Goal: Download file/media

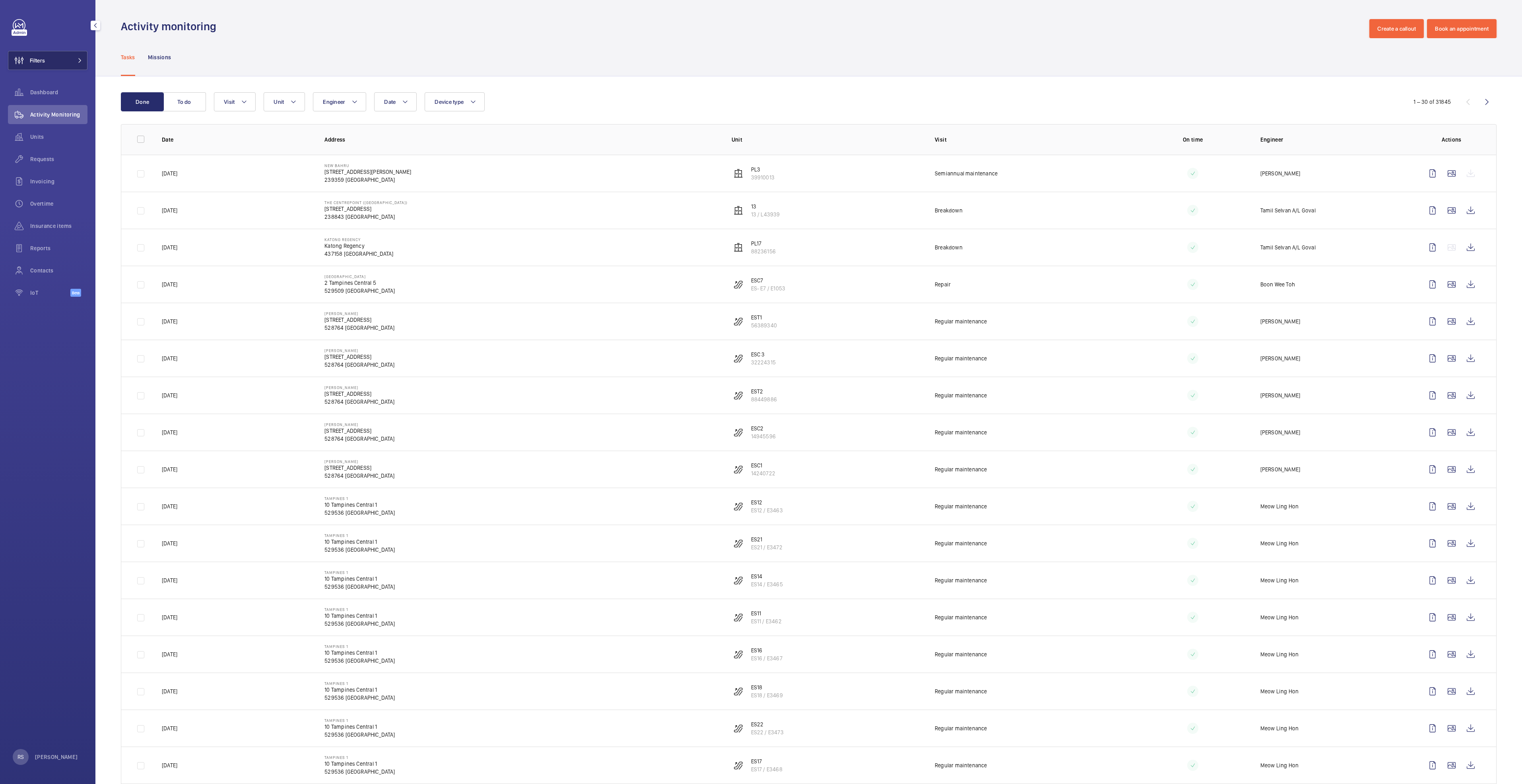
click at [86, 60] on button "Filters" at bounding box center [48, 60] width 80 height 19
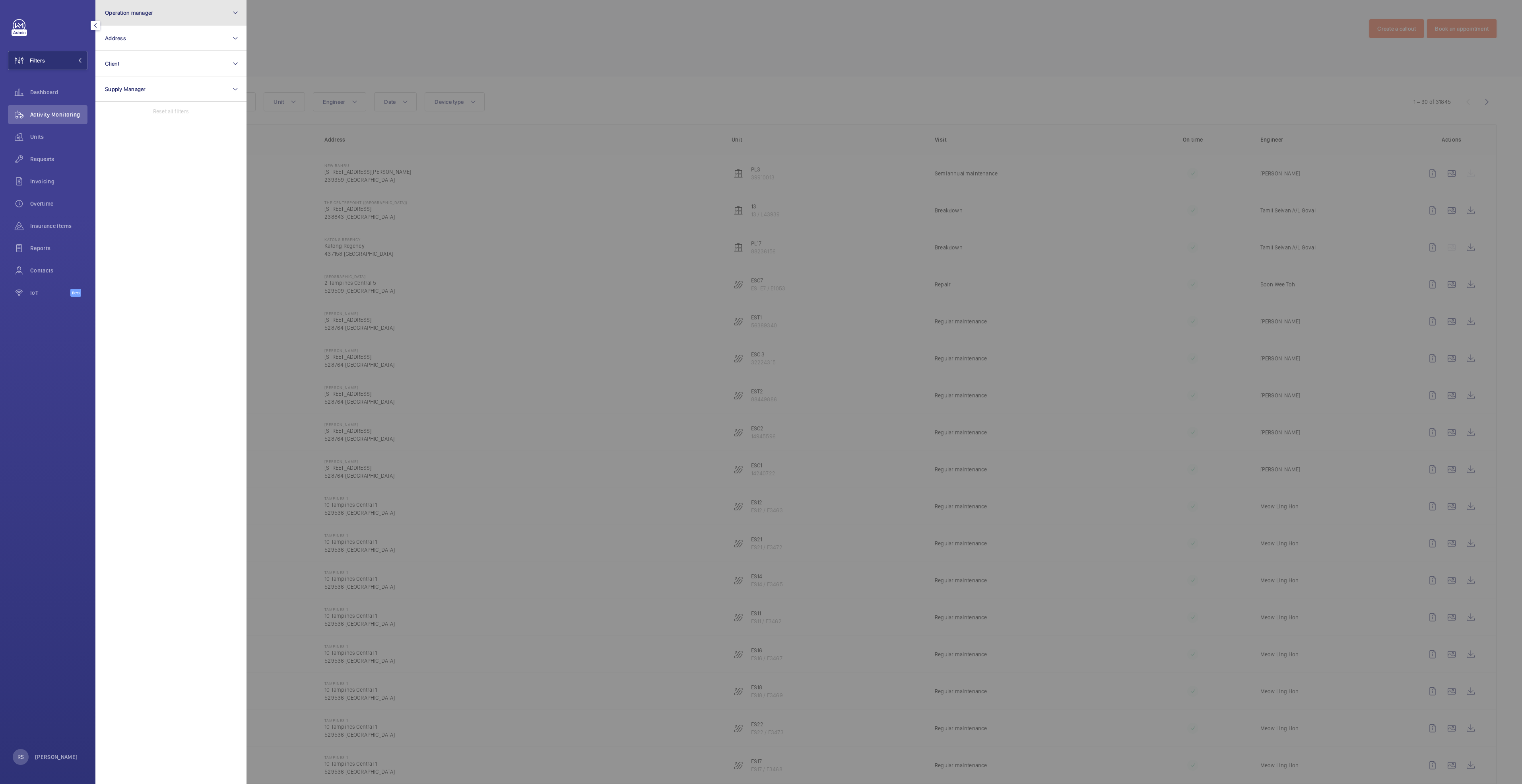
click at [194, 14] on button "Operation manager" at bounding box center [171, 13] width 151 height 25
click at [157, 80] on span "[PERSON_NAME]" at bounding box center [171, 83] width 109 height 8
click at [116, 80] on input "[PERSON_NAME]" at bounding box center [108, 83] width 16 height 16
checkbox input "true"
click at [502, 9] on div at bounding box center [1007, 392] width 1522 height 784
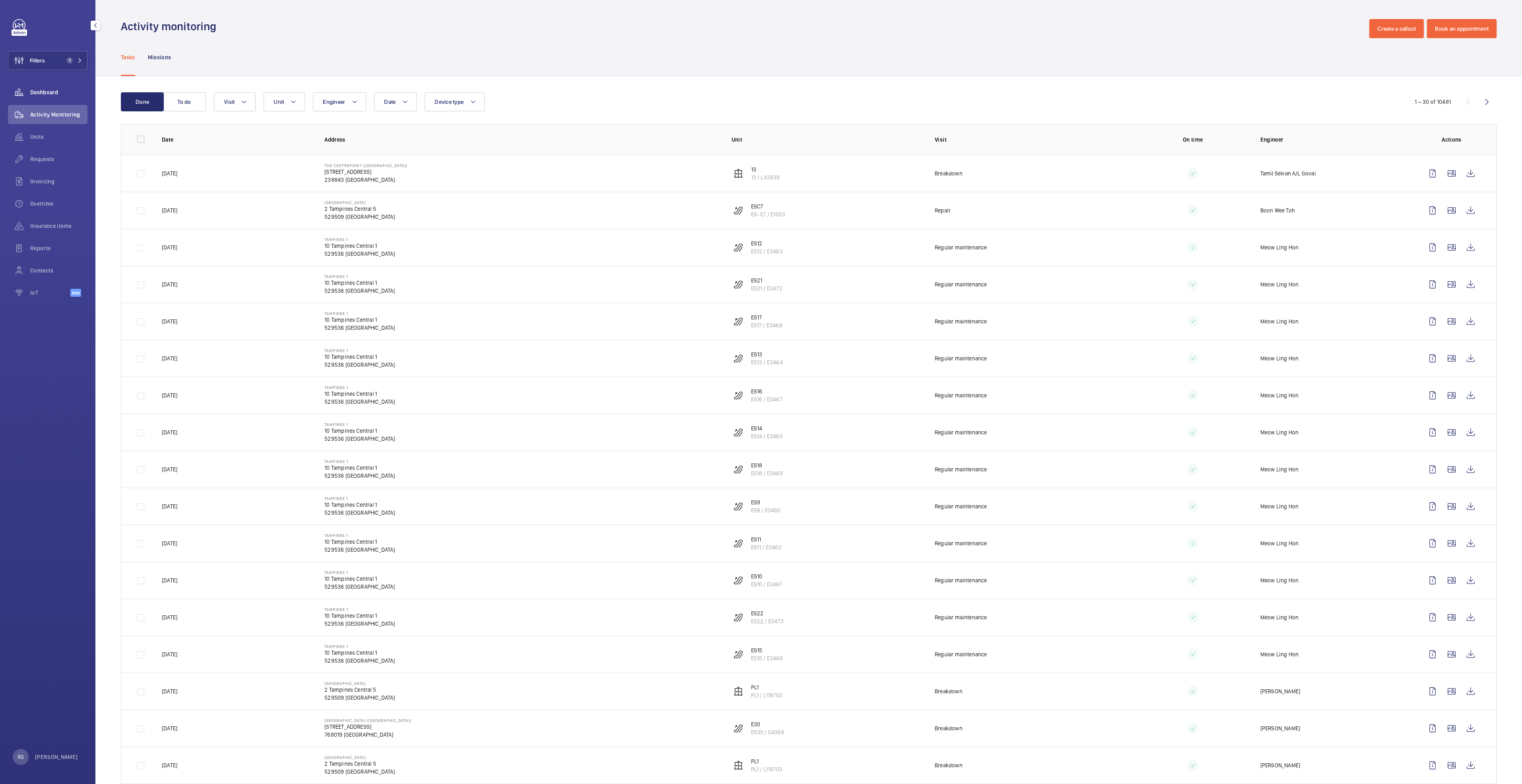
click at [44, 90] on span "Dashboard" at bounding box center [58, 92] width 57 height 8
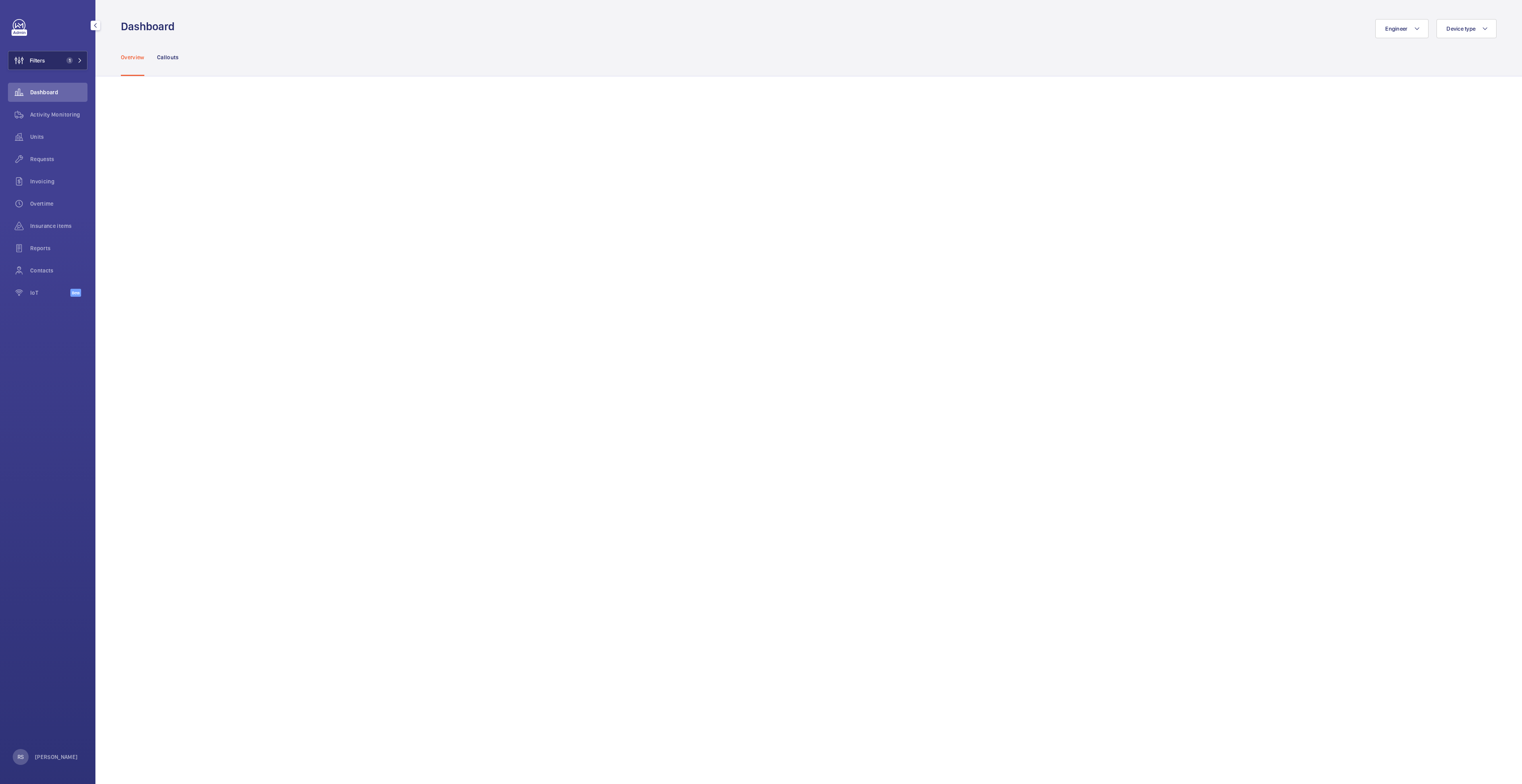
click at [77, 62] on span "1" at bounding box center [72, 60] width 19 height 6
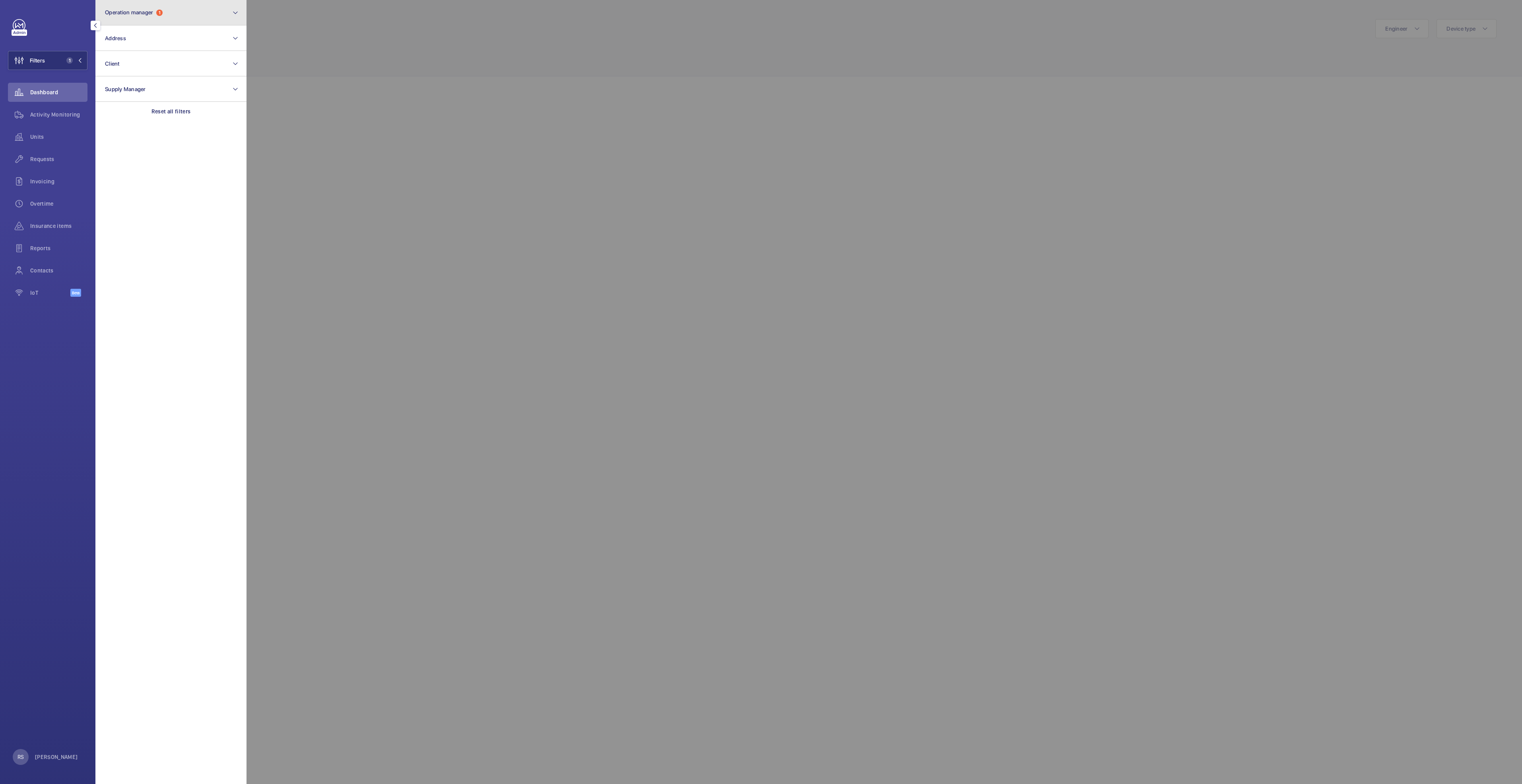
click at [229, 20] on button "Operation manager 1" at bounding box center [171, 13] width 151 height 25
click at [425, 33] on div at bounding box center [1007, 392] width 1522 height 784
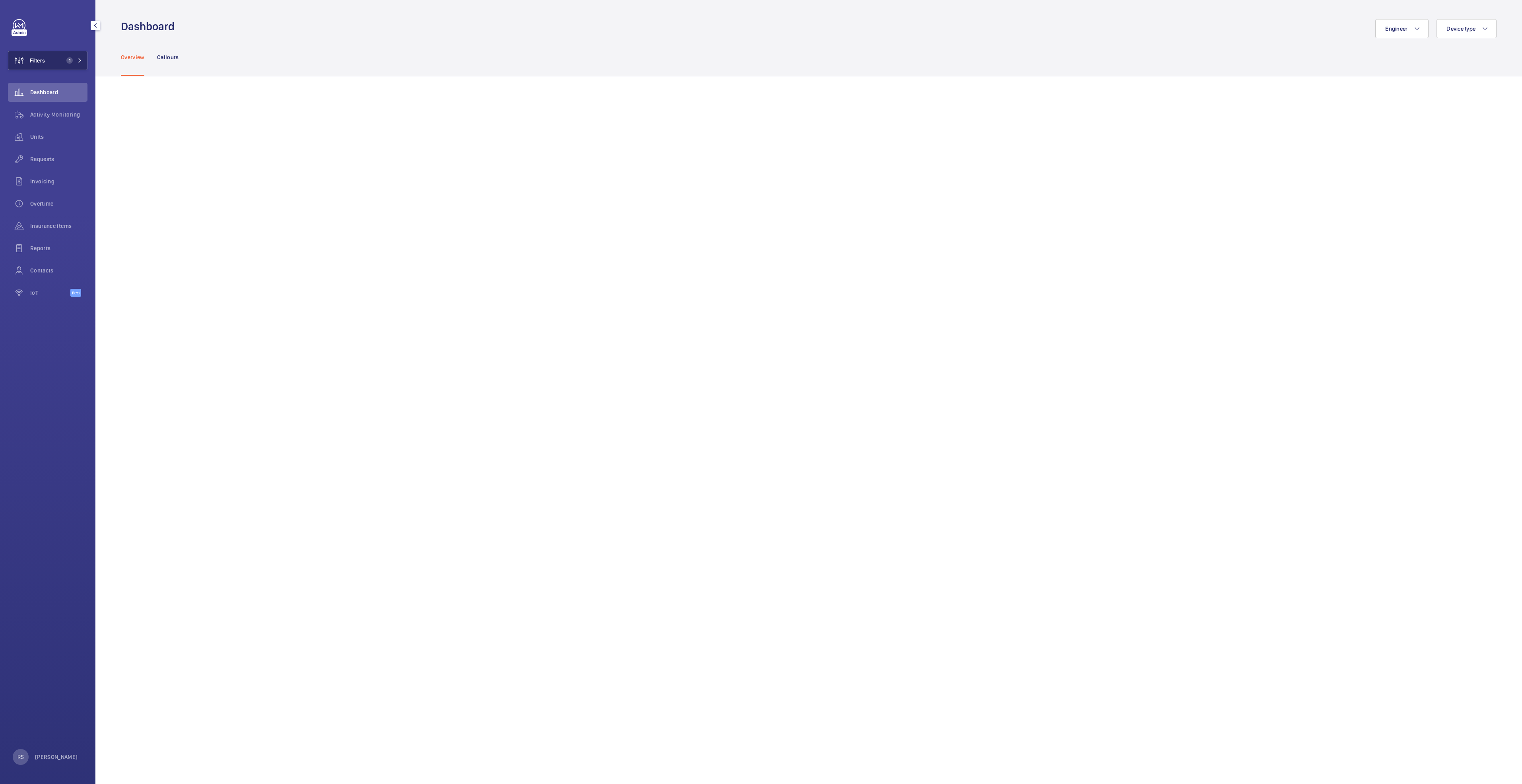
click at [82, 62] on button "Filters 1" at bounding box center [48, 60] width 80 height 19
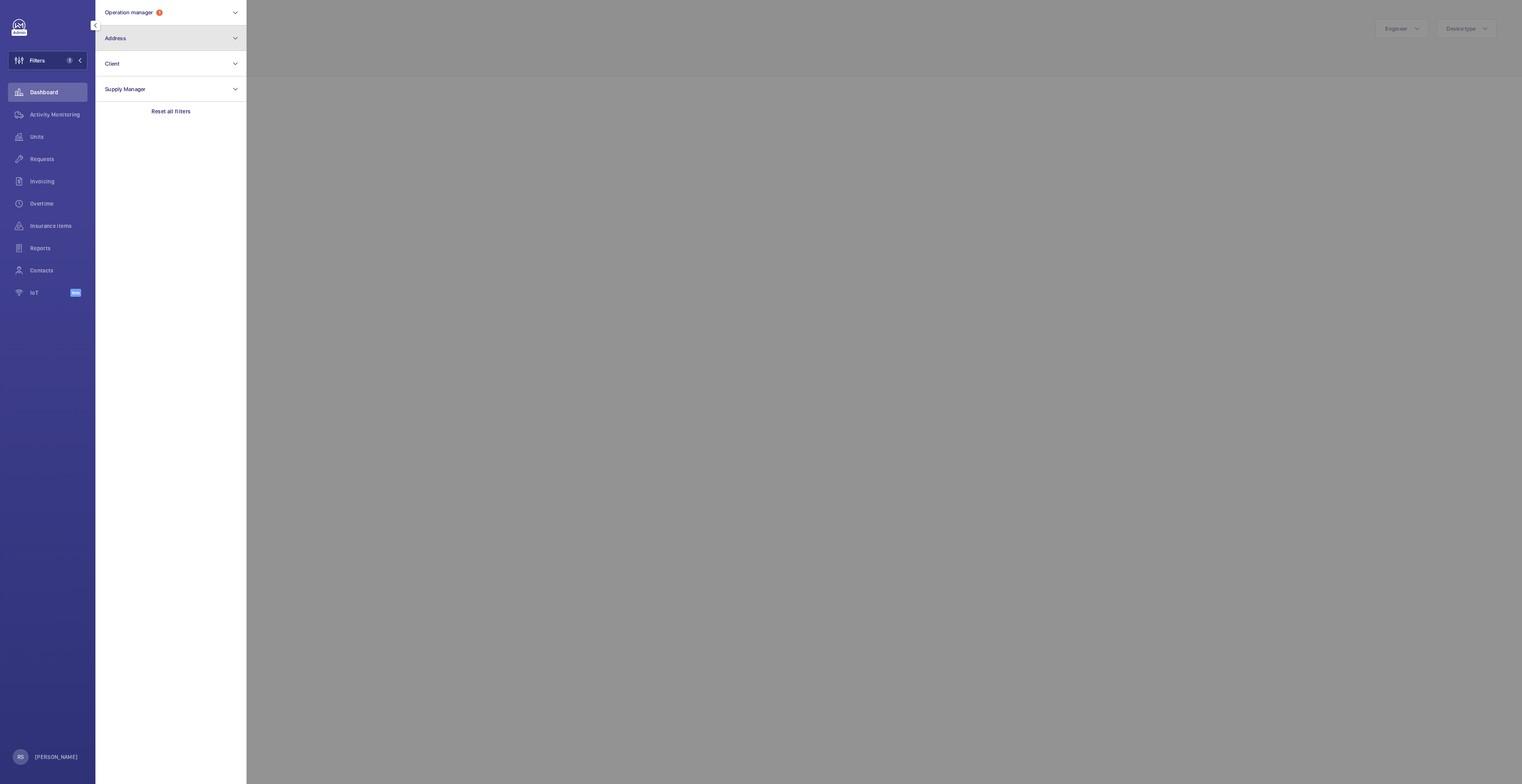
click at [217, 34] on button "Address" at bounding box center [171, 38] width 151 height 25
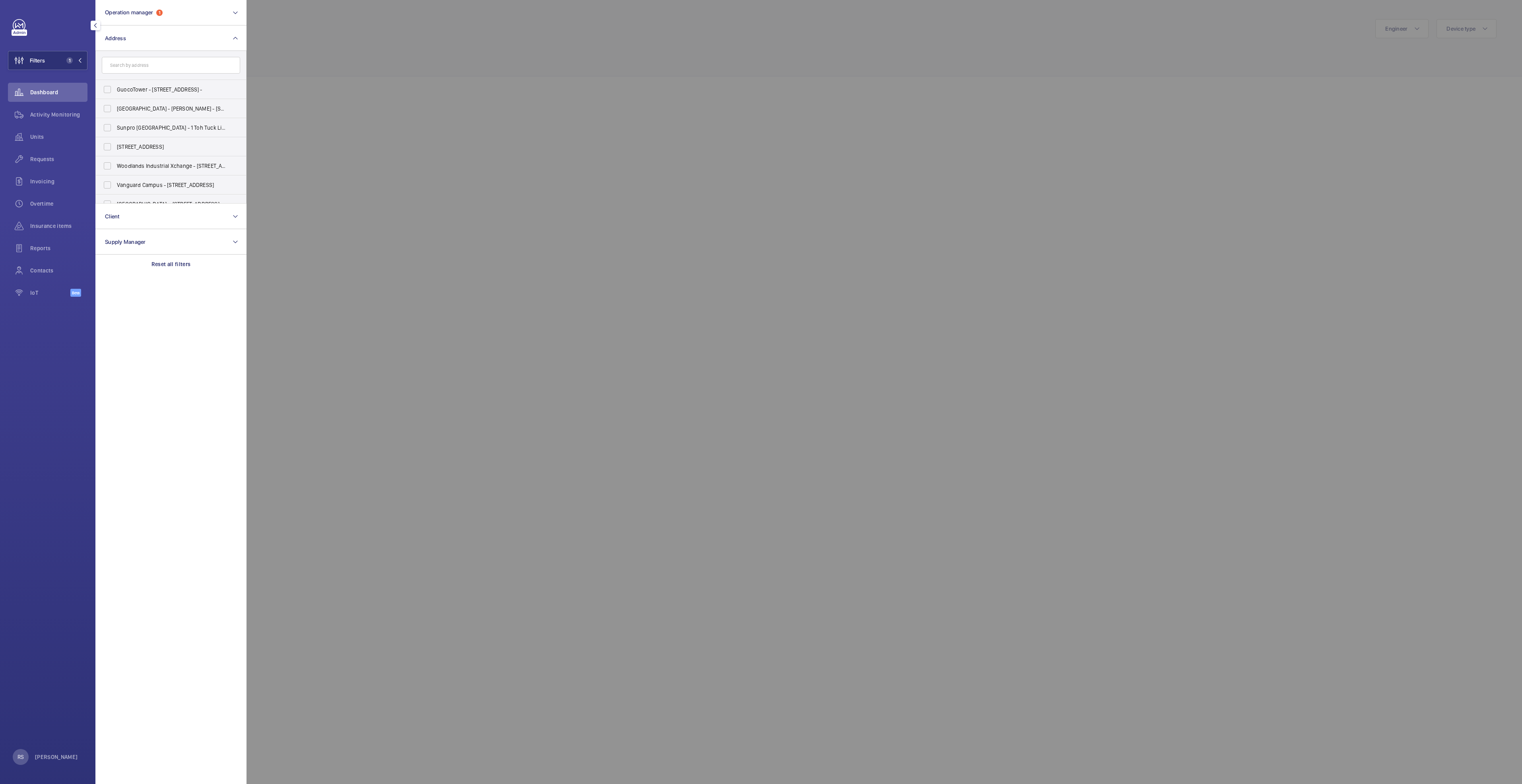
click at [191, 63] on input "text" at bounding box center [171, 65] width 138 height 16
type input "causeway"
click at [191, 90] on span "[GEOGRAPHIC_DATA] - [STREET_ADDRESS]" at bounding box center [171, 90] width 109 height 8
click at [116, 90] on input "[GEOGRAPHIC_DATA] - [STREET_ADDRESS]" at bounding box center [108, 90] width 16 height 16
checkbox input "true"
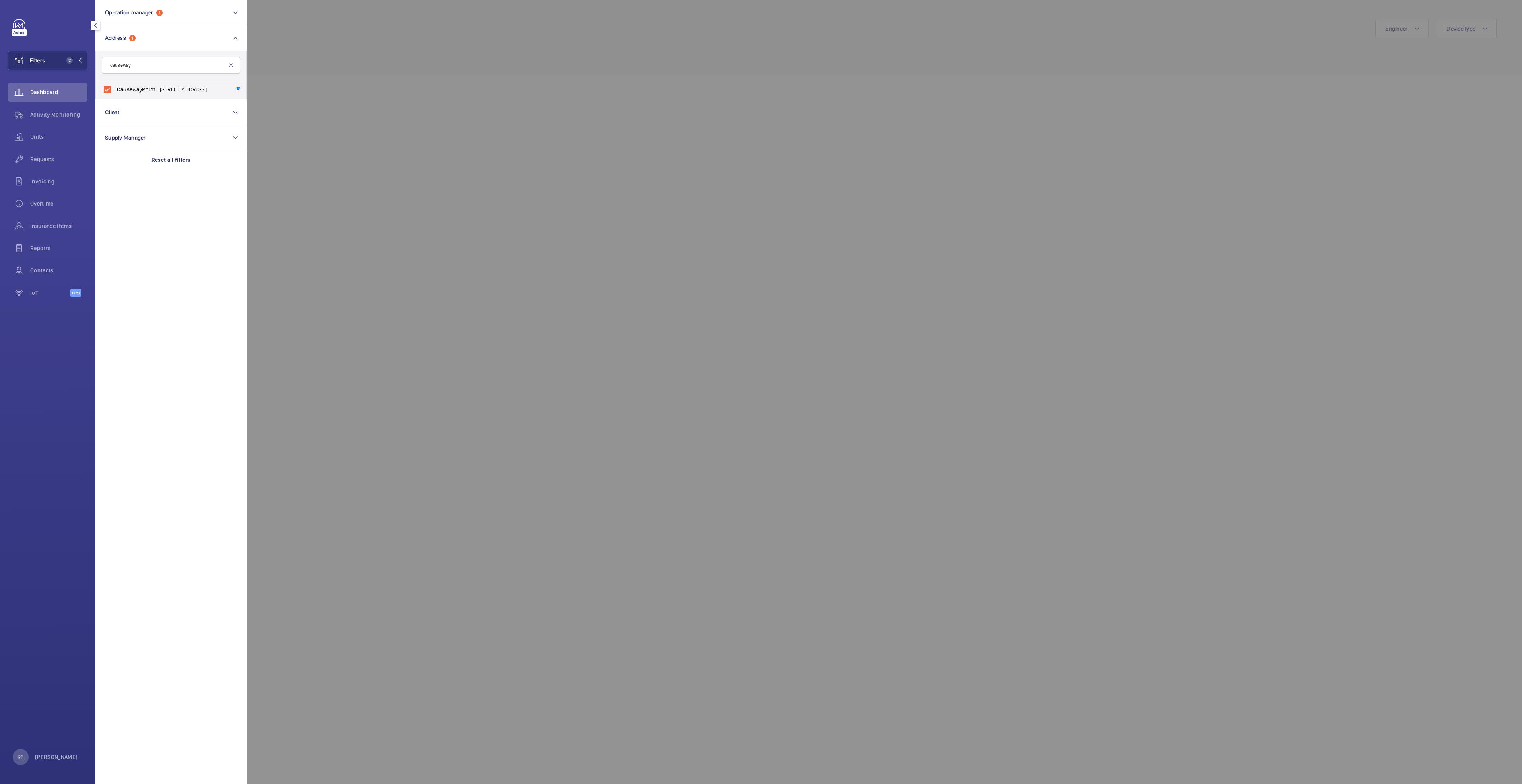
click at [438, 71] on div at bounding box center [1007, 392] width 1522 height 784
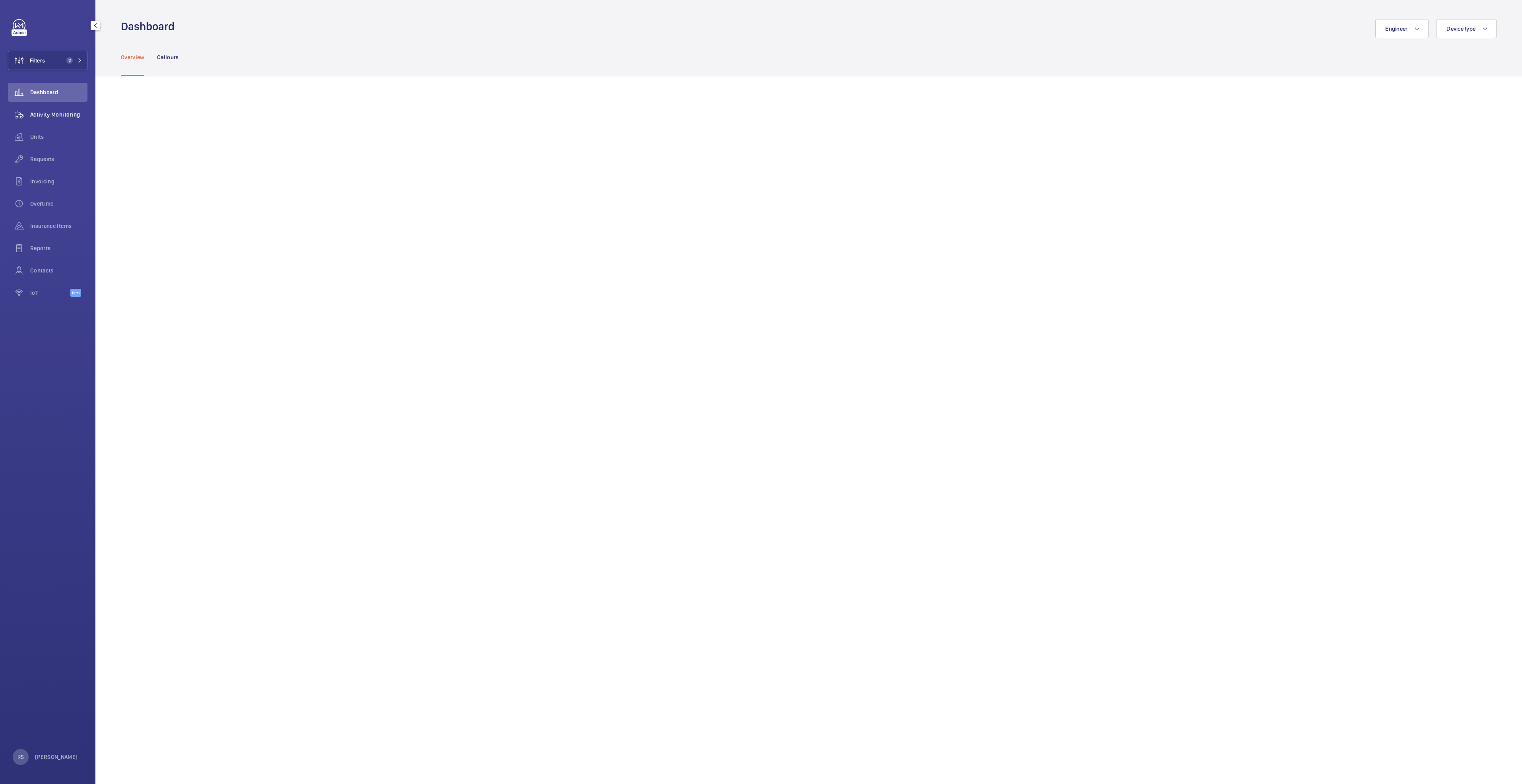
click at [60, 112] on span "Activity Monitoring" at bounding box center [58, 114] width 57 height 8
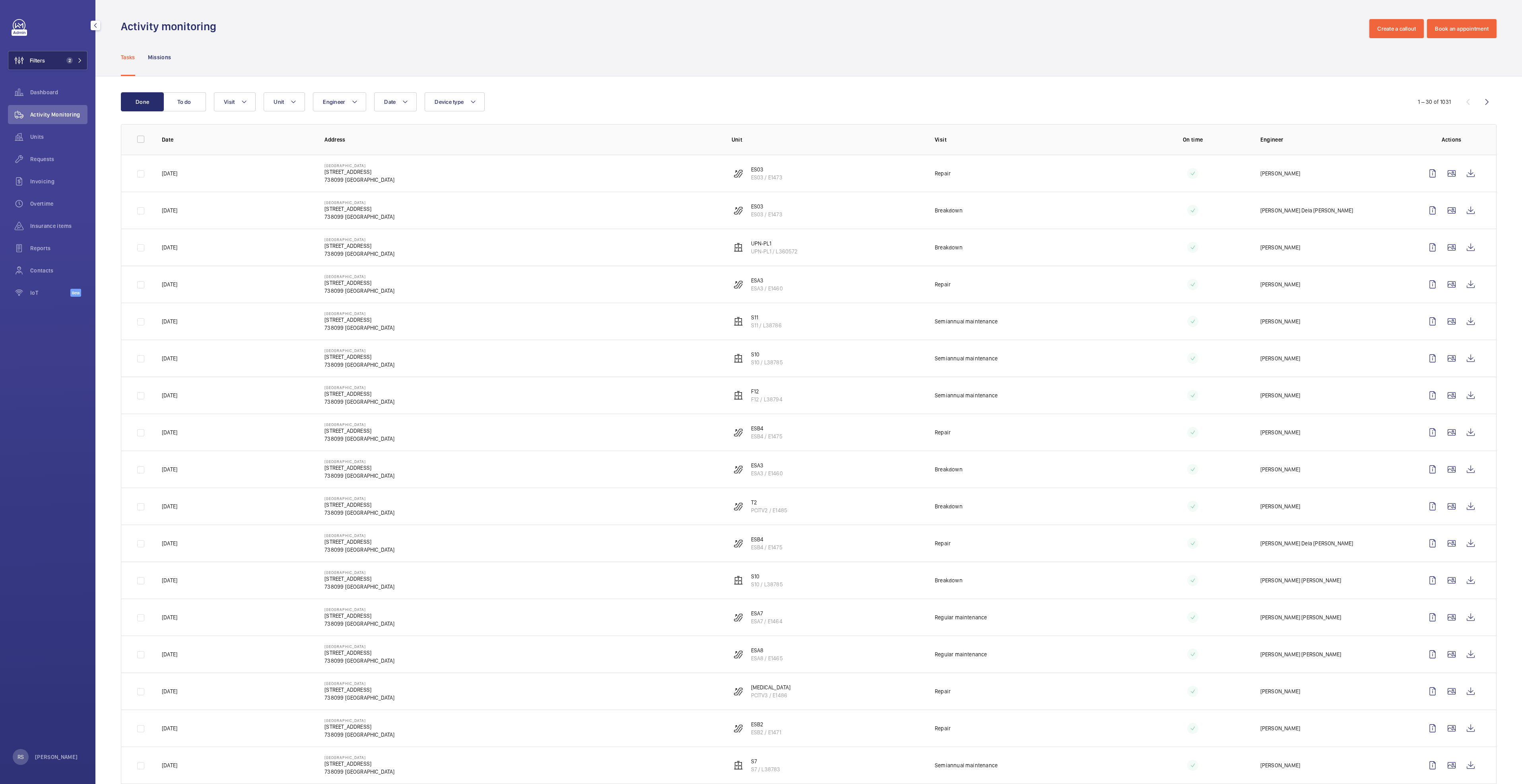
click at [86, 65] on button "Filters 2" at bounding box center [48, 60] width 80 height 19
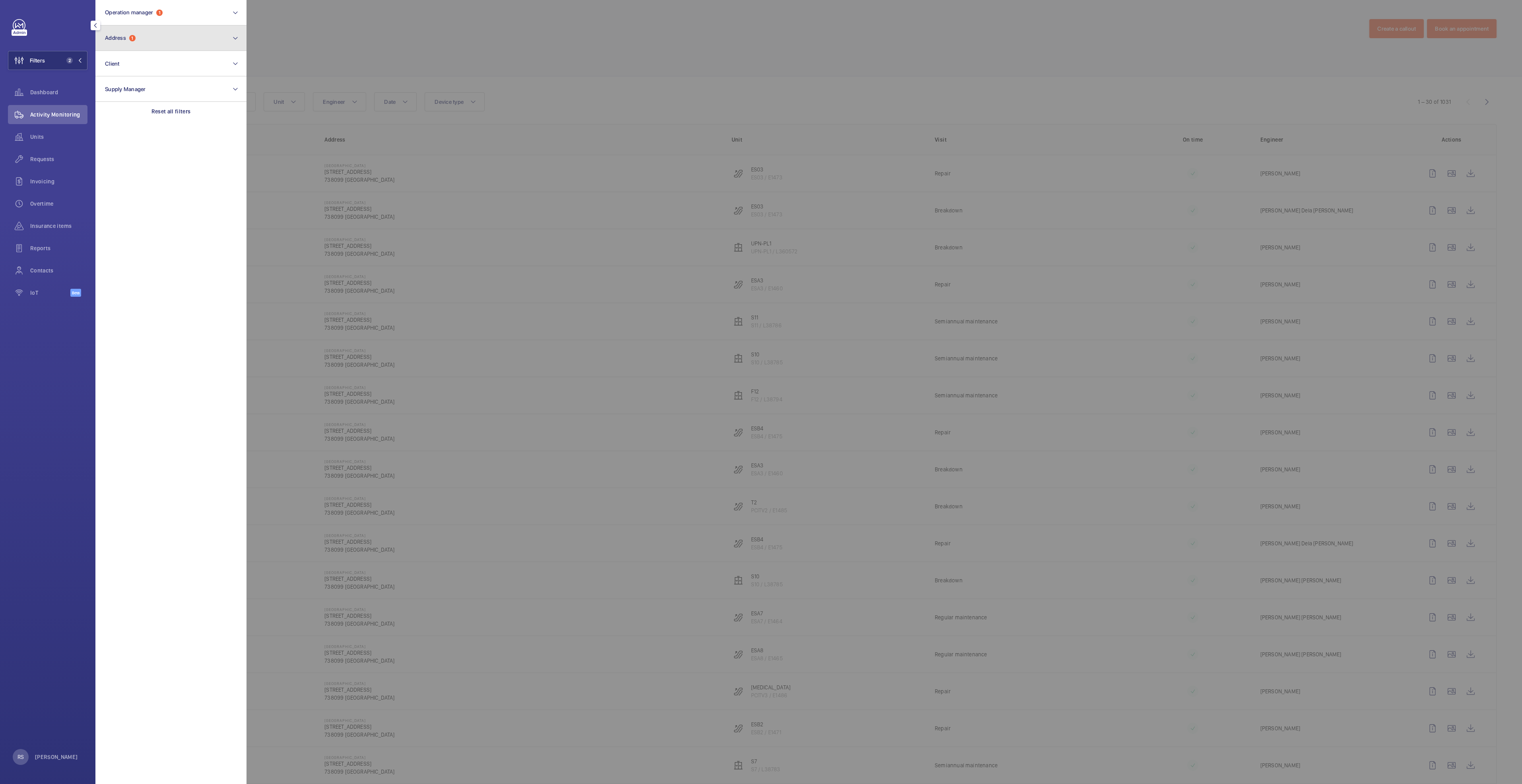
click at [156, 41] on button "Address 1" at bounding box center [171, 38] width 151 height 25
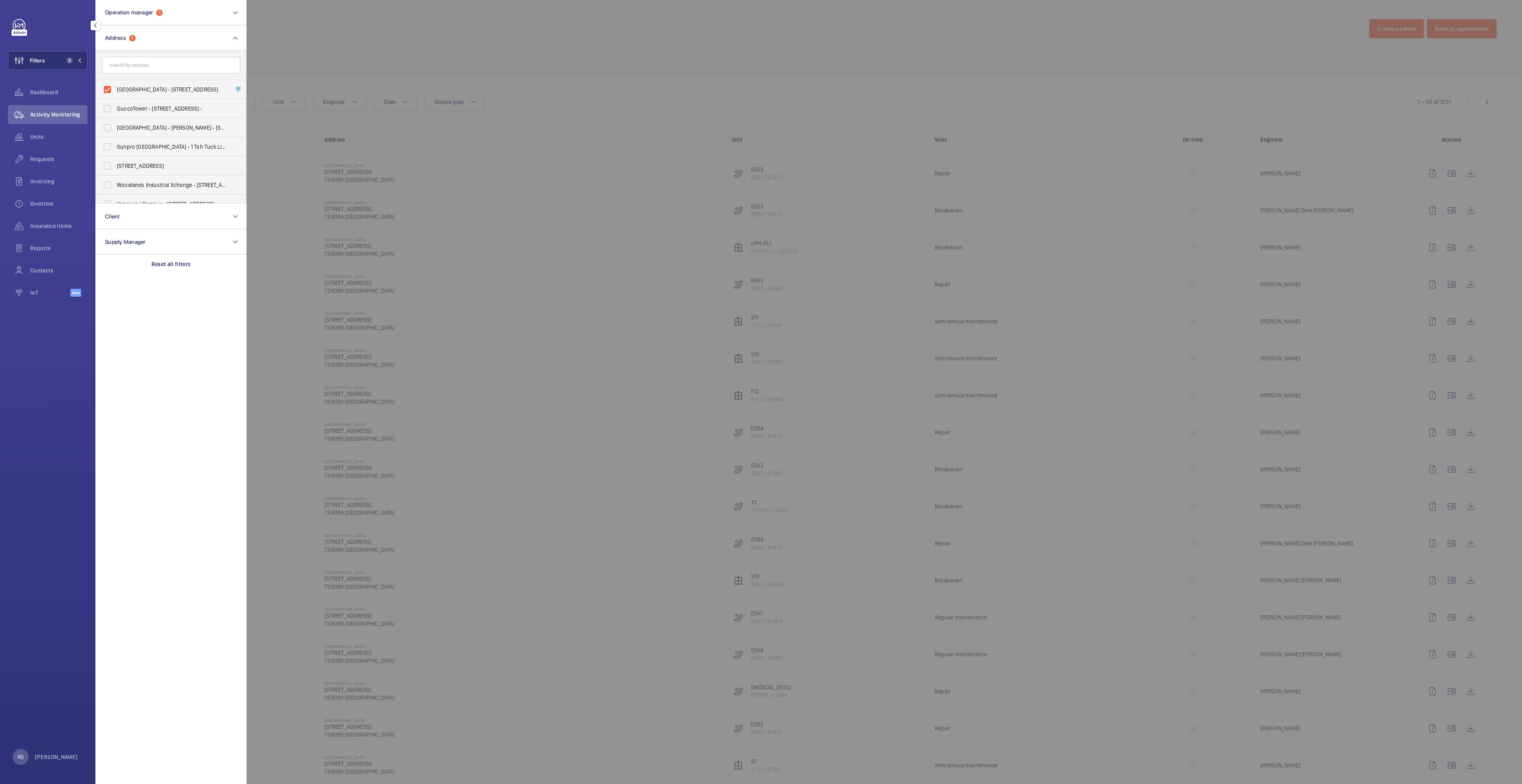
drag, startPoint x: 309, startPoint y: 52, endPoint x: 305, endPoint y: 53, distance: 4.1
click at [309, 52] on div at bounding box center [1007, 392] width 1522 height 784
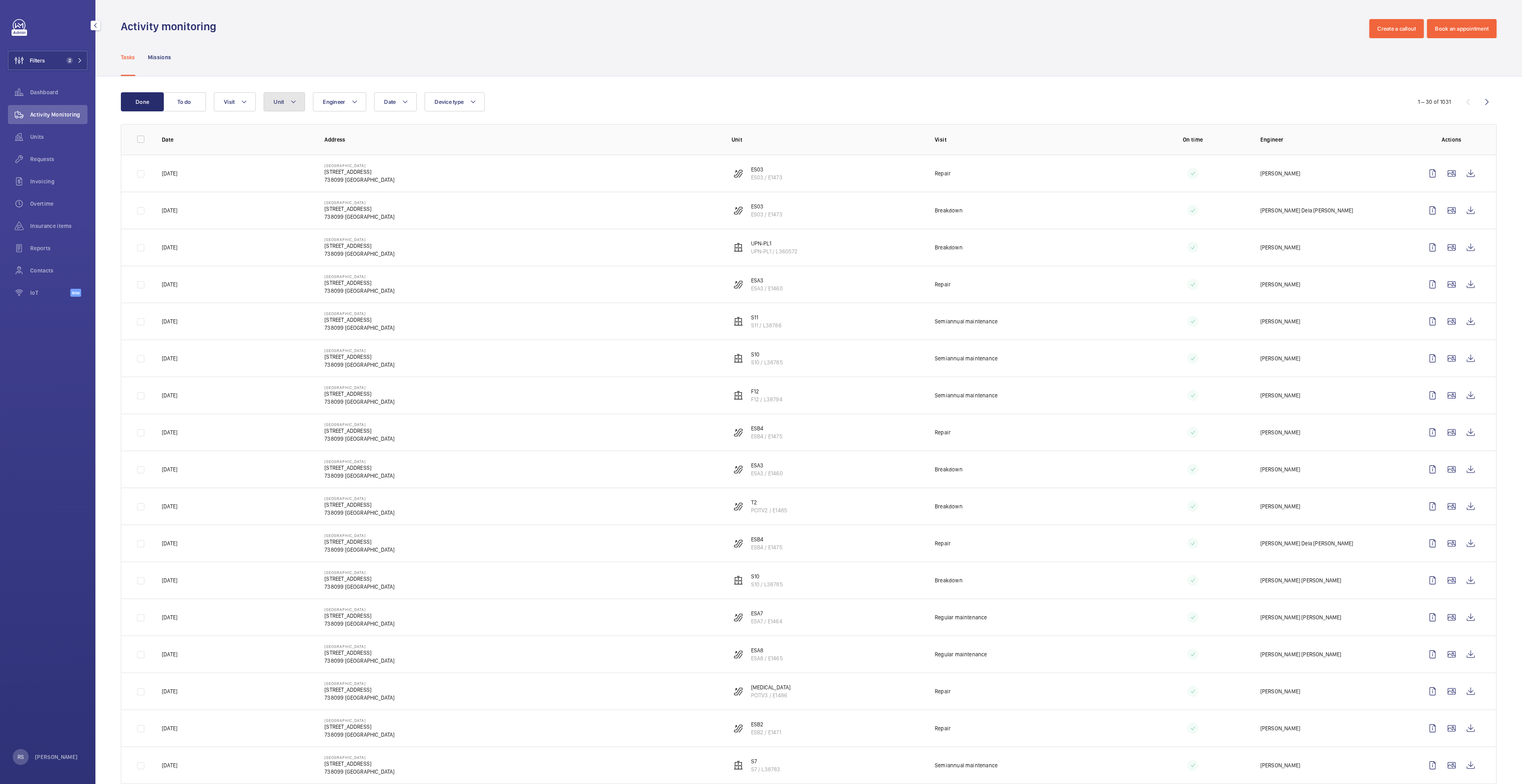
click at [295, 102] on mat-icon at bounding box center [293, 101] width 6 height 10
click at [294, 136] on input "text" at bounding box center [339, 131] width 138 height 16
type input "es03"
click at [323, 173] on span "ES03" at bounding box center [322, 175] width 14 height 6
click at [288, 173] on input "ES03 , ES03 / E1473" at bounding box center [281, 175] width 16 height 16
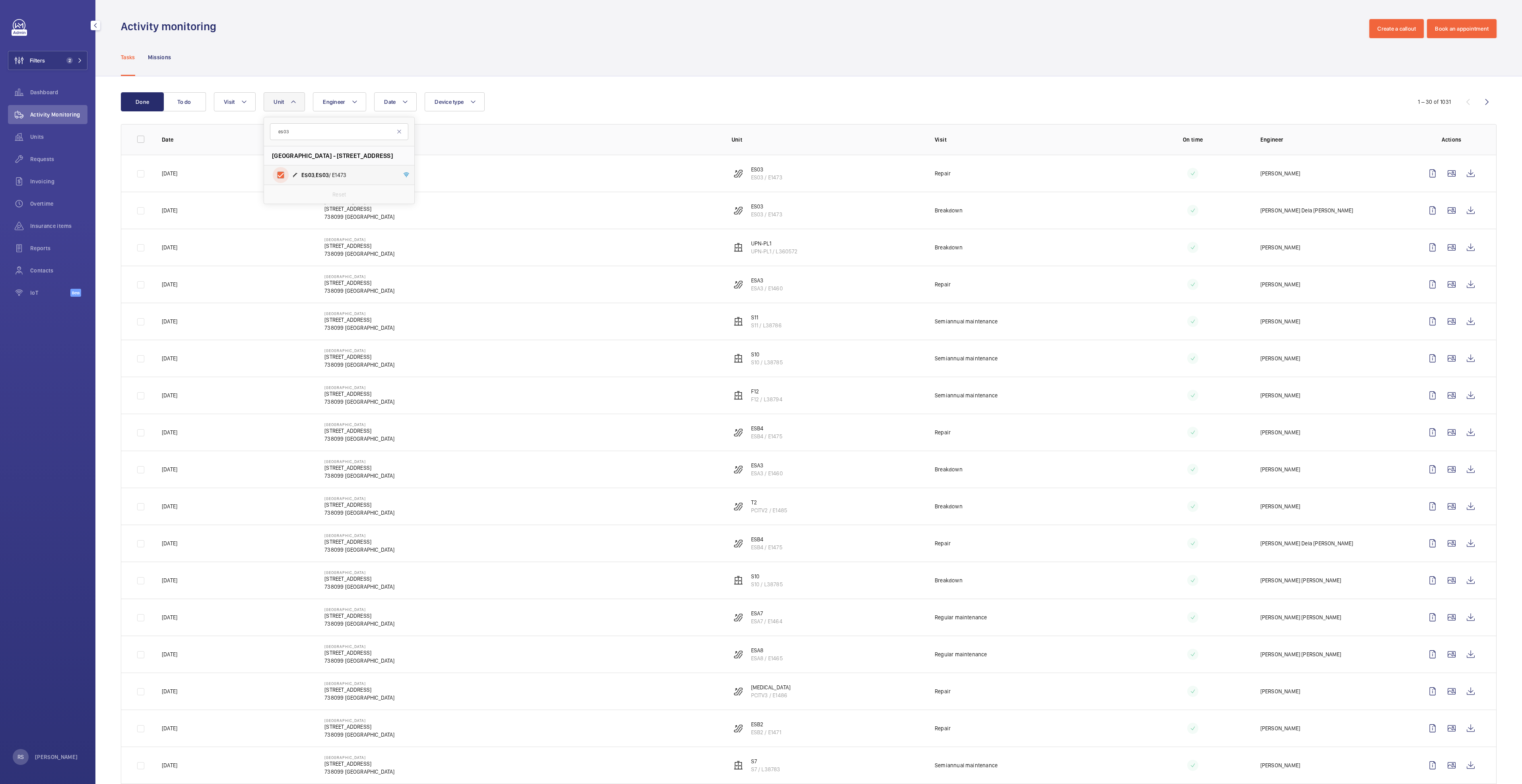
checkbox input "true"
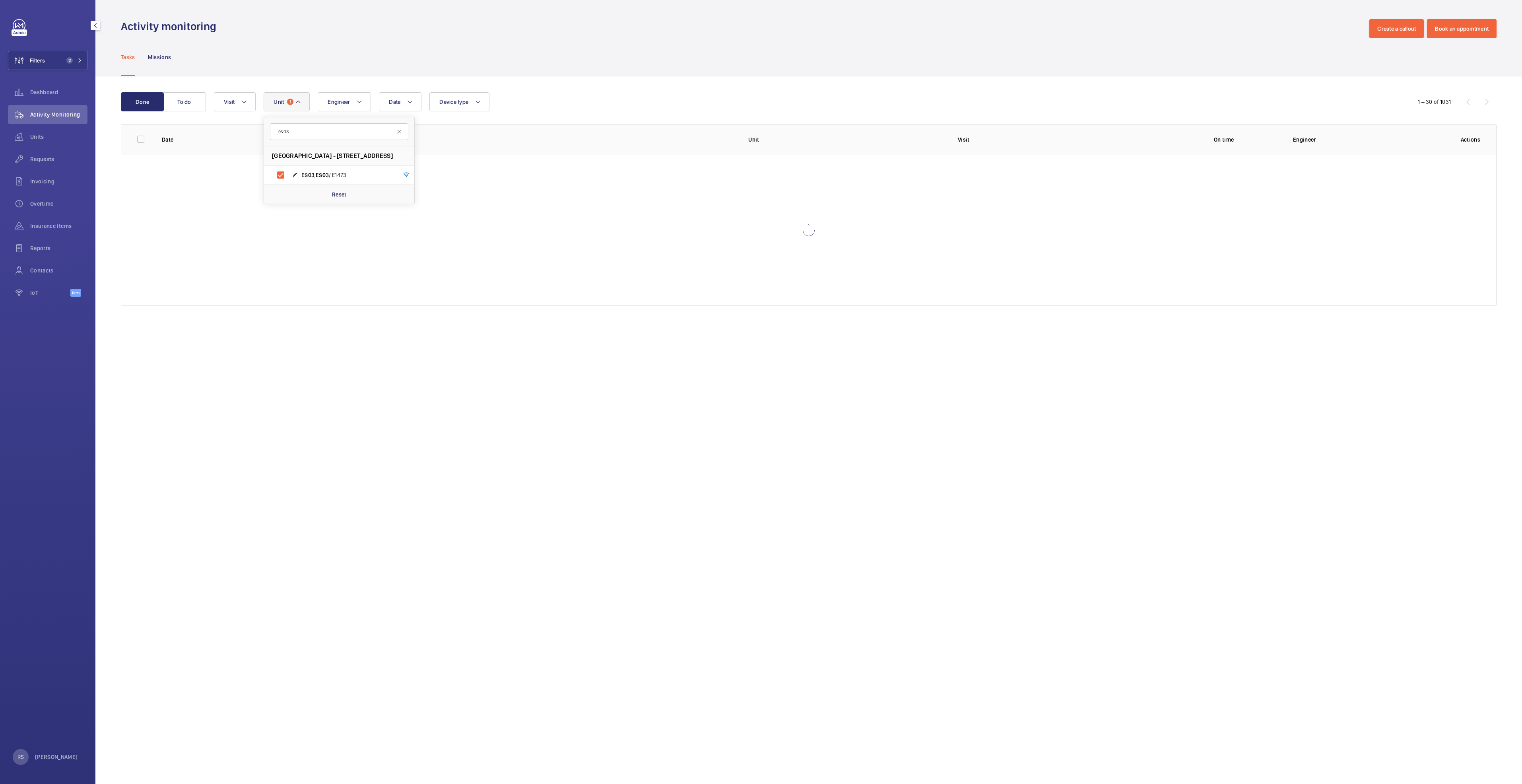
click at [554, 52] on div "Tasks Missions" at bounding box center [809, 57] width 1376 height 38
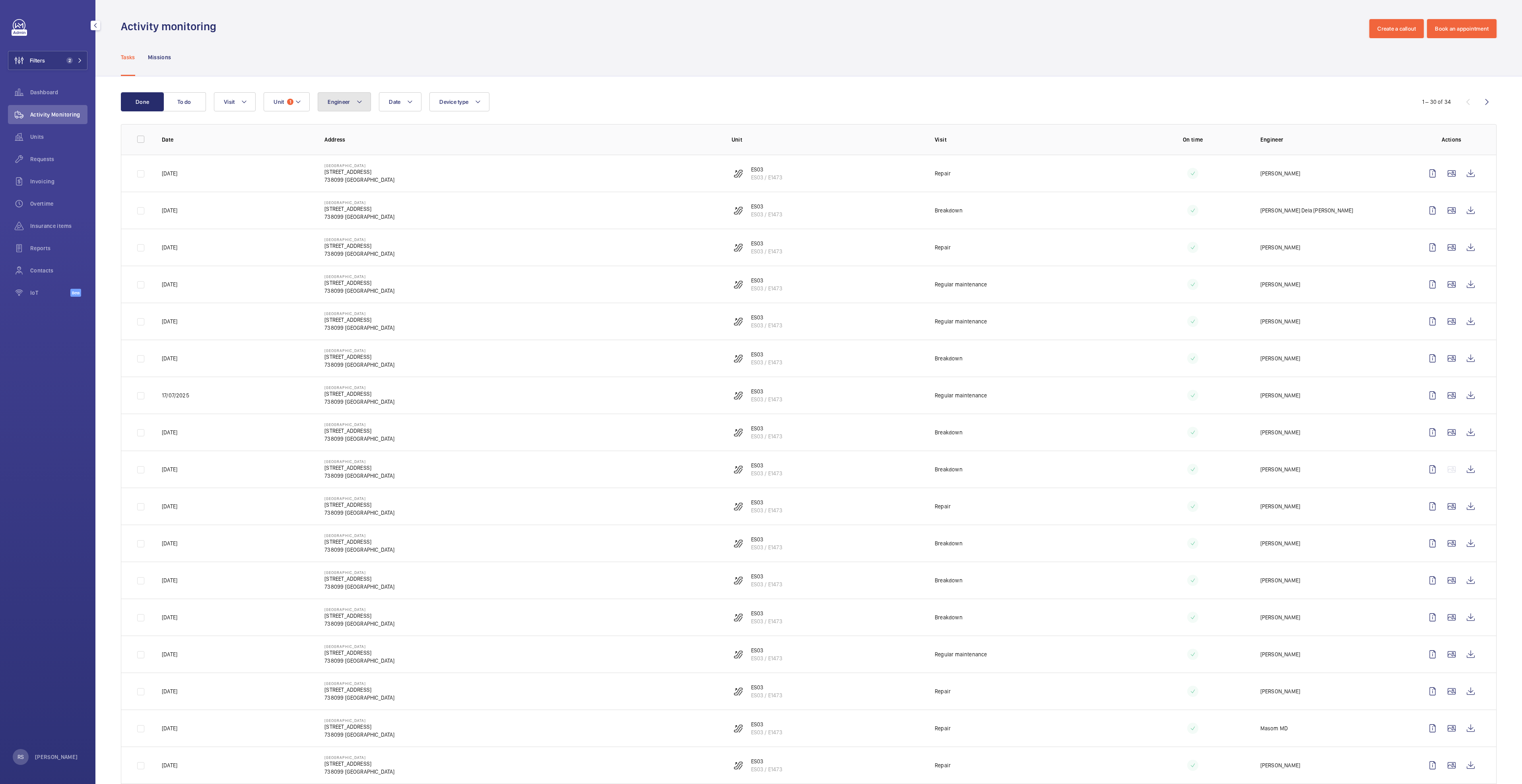
click at [362, 98] on mat-icon at bounding box center [359, 101] width 6 height 10
click at [241, 101] on mat-icon at bounding box center [244, 101] width 6 height 10
click at [246, 201] on span "Repair" at bounding box center [289, 203] width 109 height 8
click at [234, 201] on input "Repair" at bounding box center [226, 203] width 16 height 16
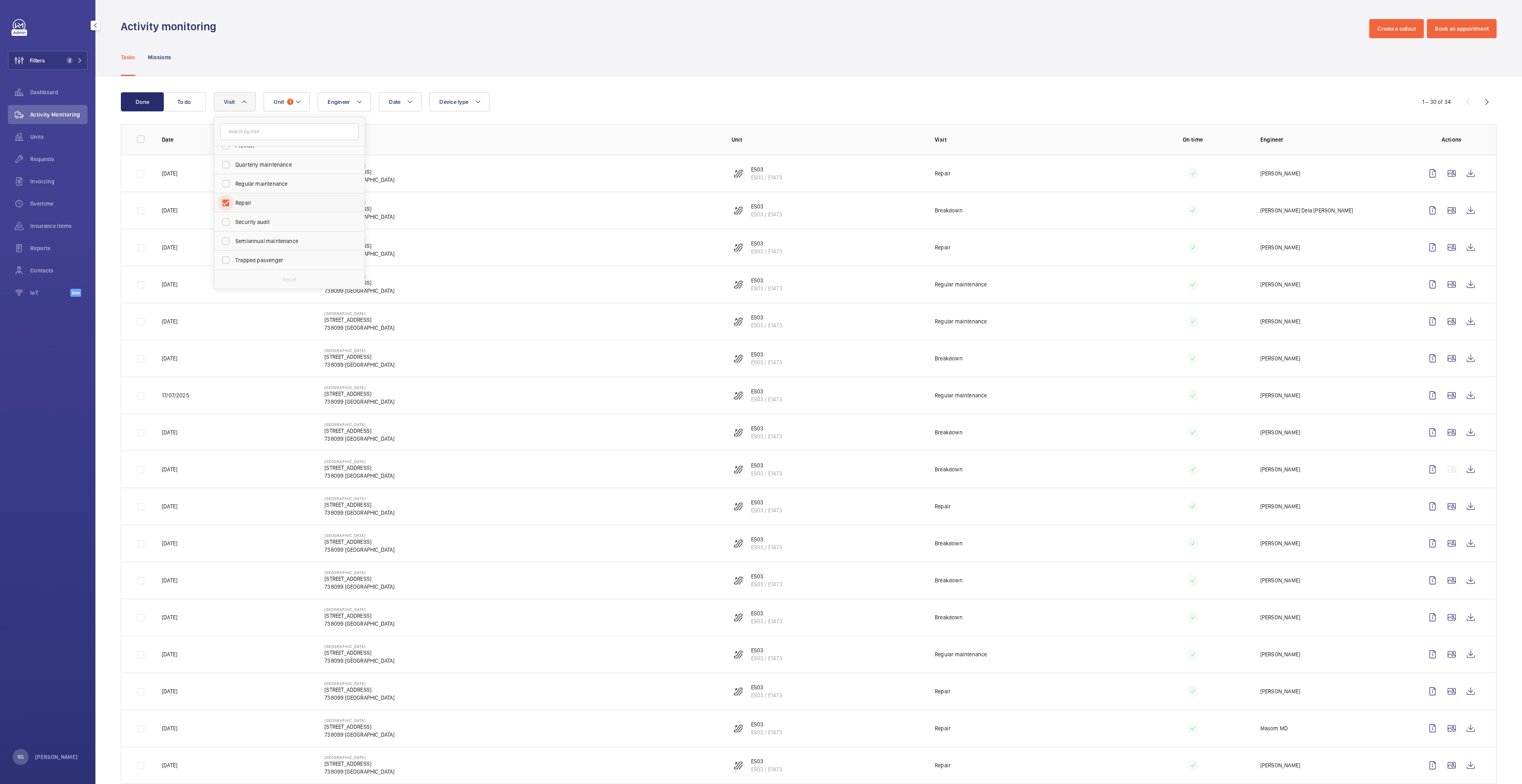
checkbox input "true"
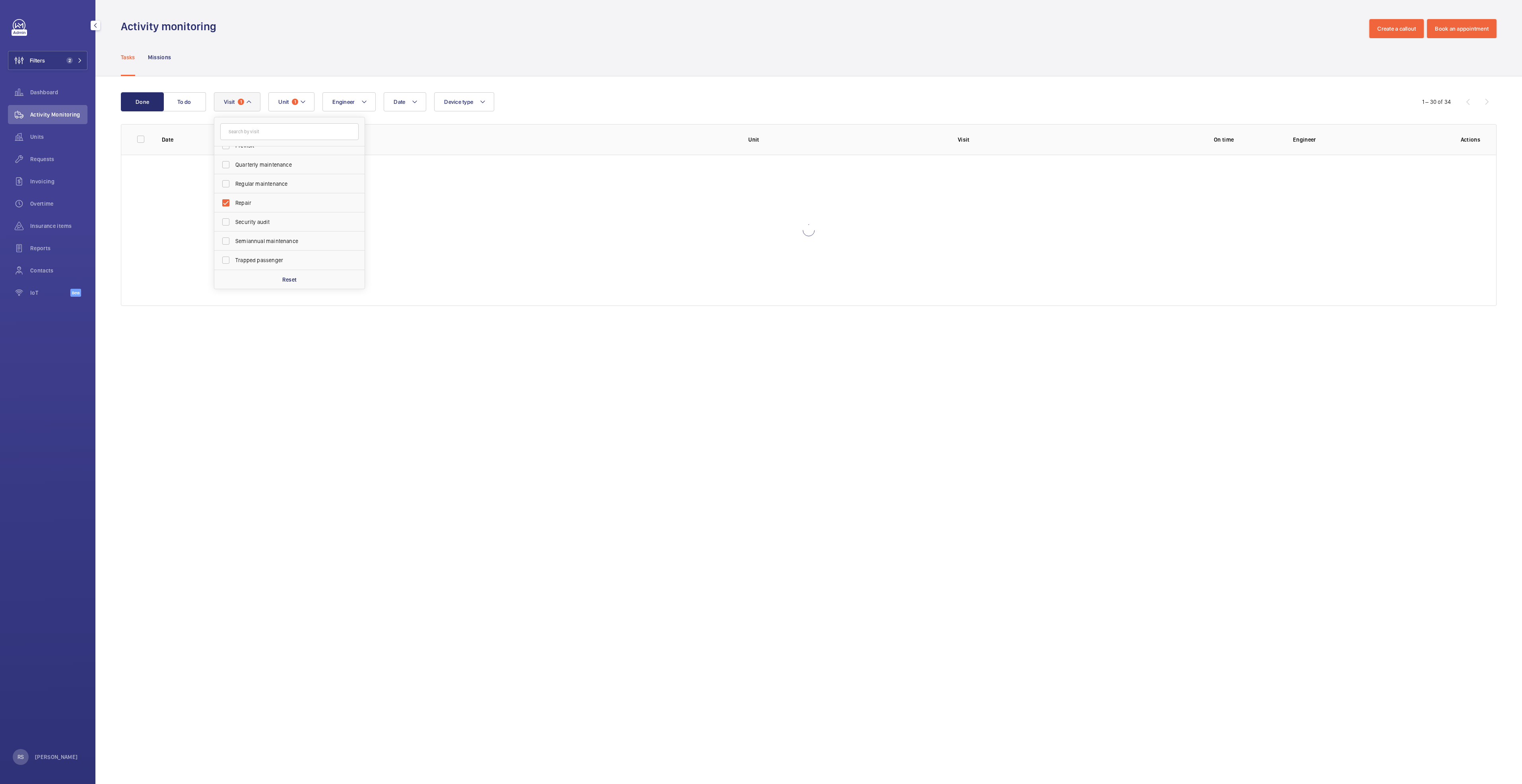
click at [591, 59] on div "Tasks Missions" at bounding box center [809, 57] width 1376 height 38
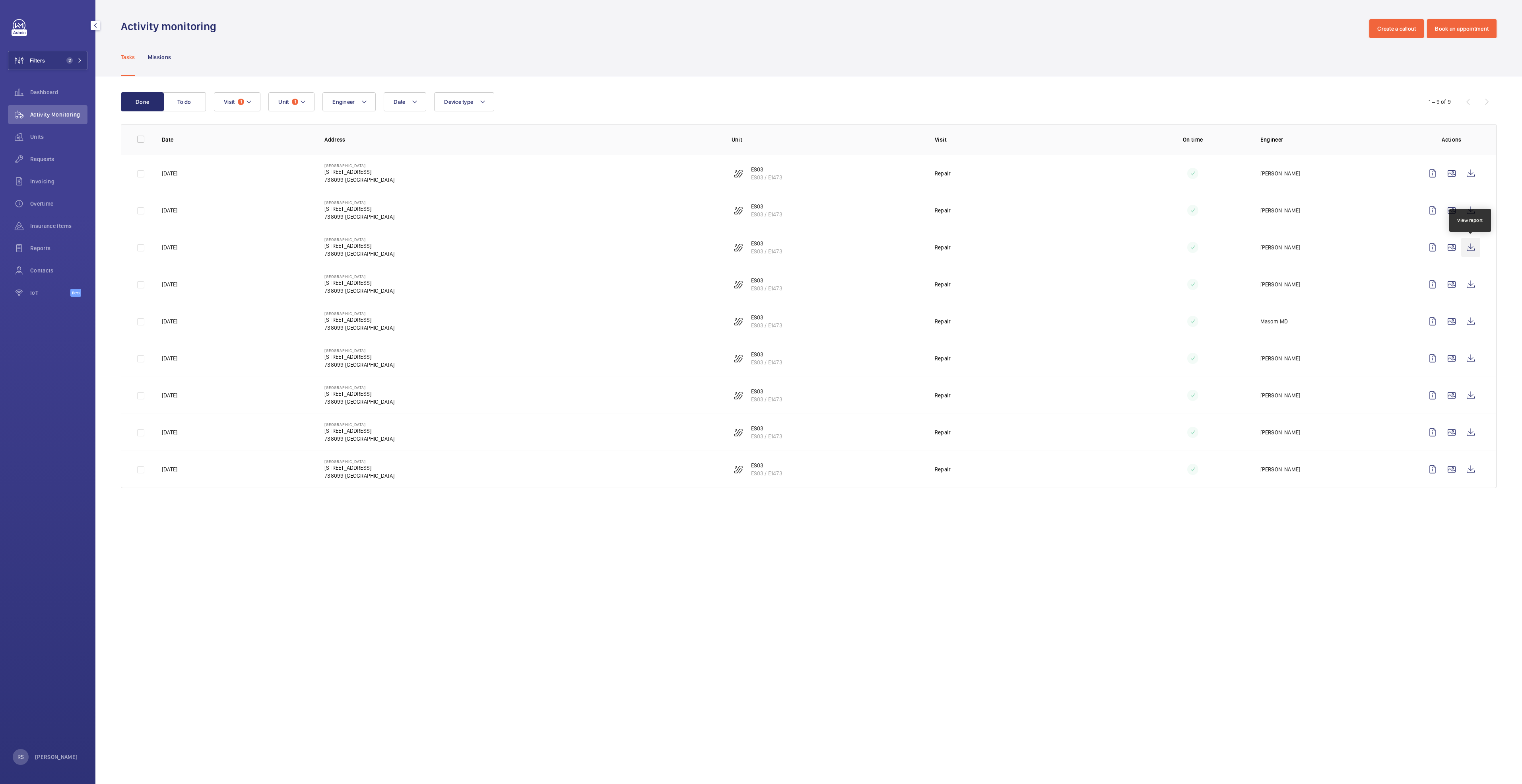
click at [1471, 243] on wm-front-icon-button at bounding box center [1470, 247] width 19 height 19
click at [1479, 283] on wm-front-icon-button at bounding box center [1470, 284] width 19 height 19
click at [1468, 211] on wm-front-icon-button at bounding box center [1470, 210] width 19 height 19
click at [1470, 289] on wm-front-icon-button at bounding box center [1470, 284] width 19 height 19
click at [1472, 325] on wm-front-icon-button at bounding box center [1470, 321] width 19 height 19
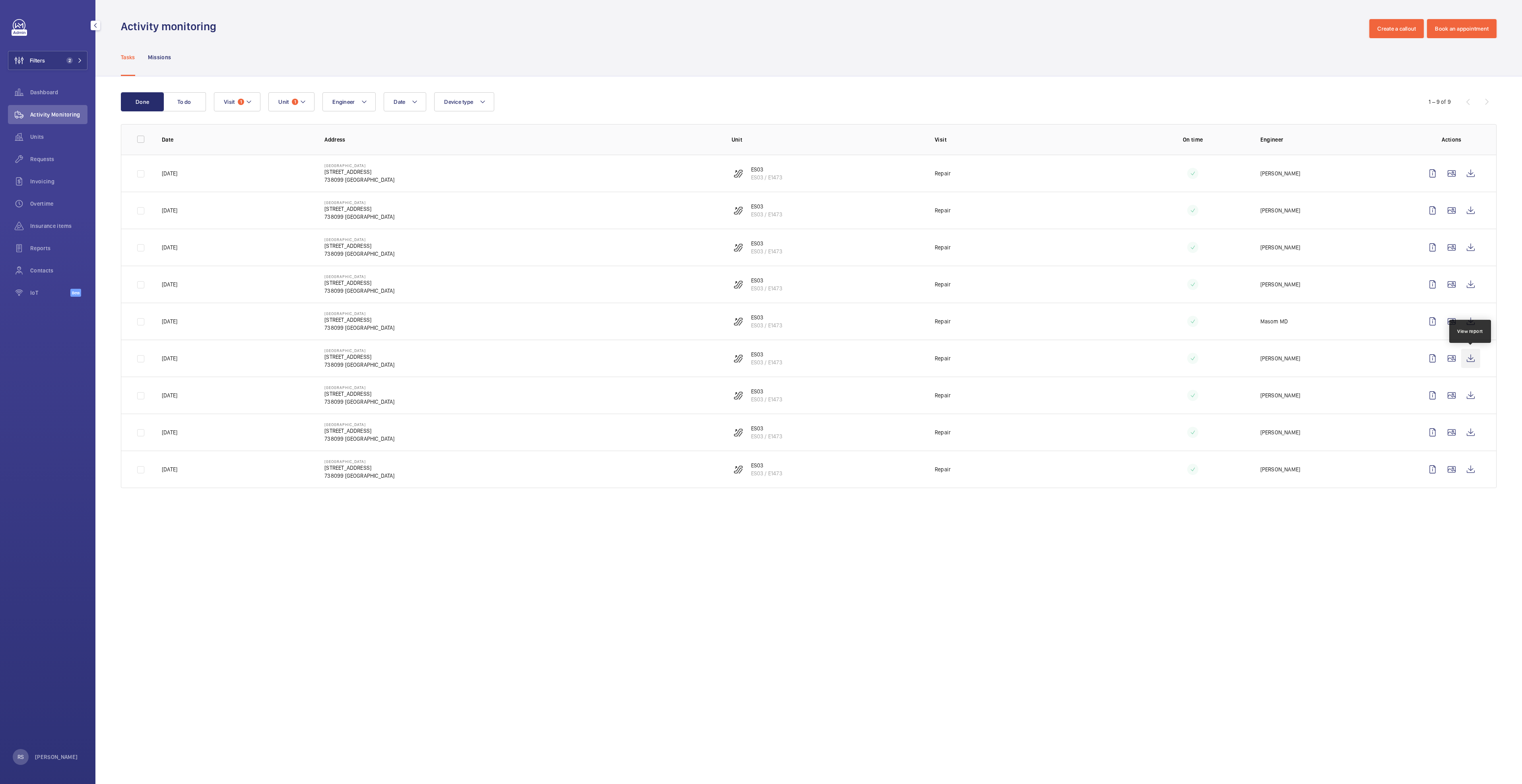
click at [1473, 361] on wm-front-icon-button at bounding box center [1470, 358] width 19 height 19
click at [1468, 398] on wm-front-icon-button at bounding box center [1470, 395] width 19 height 19
